Goal: Task Accomplishment & Management: Use online tool/utility

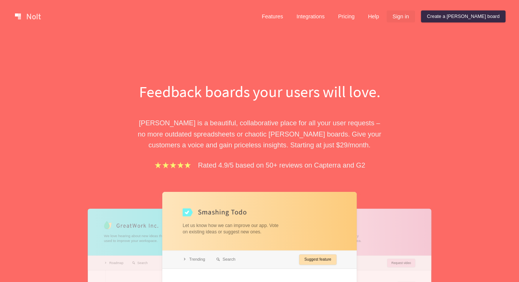
click at [415, 17] on link "Sign in" at bounding box center [400, 16] width 28 height 12
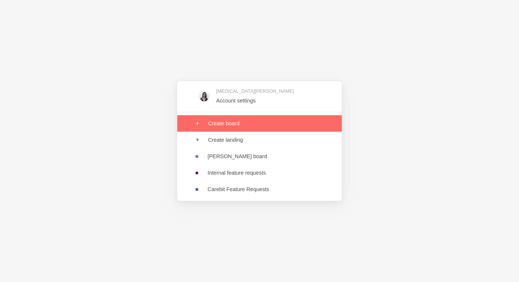
click at [224, 124] on link at bounding box center [259, 123] width 164 height 16
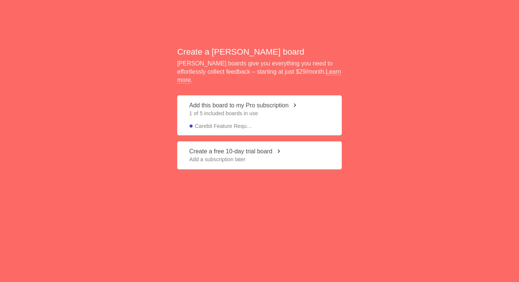
click at [247, 101] on button "Add this board to my Pro subscription 1 of 5 included boards in use Carebit Fea…" at bounding box center [259, 115] width 164 height 40
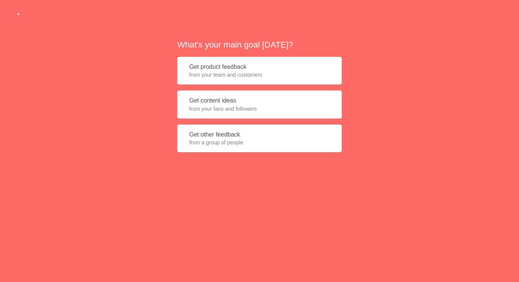
click at [242, 133] on button "Get other feedback from a group of people" at bounding box center [259, 138] width 164 height 28
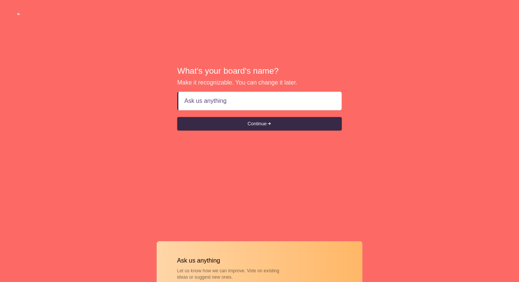
type input "Ask us anything!"
click at [265, 127] on button "Continue" at bounding box center [259, 123] width 164 height 13
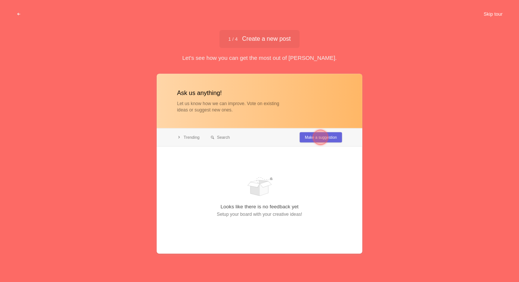
click at [500, 9] on button "Skip tour" at bounding box center [492, 13] width 37 height 13
